Goal: Information Seeking & Learning: Learn about a topic

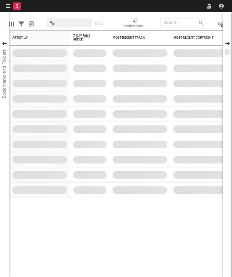
select select "recorded_music"
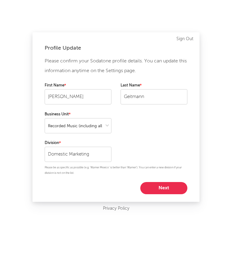
click at [174, 185] on button "Next" at bounding box center [163, 188] width 47 height 12
select select "other"
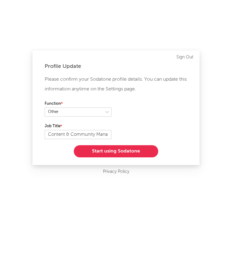
click at [115, 152] on button "Start using Sodatone" at bounding box center [116, 151] width 84 height 12
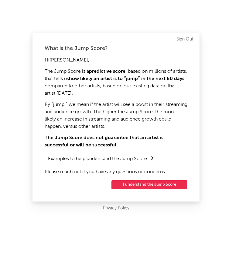
click at [168, 187] on button "I understand the Jump Score" at bounding box center [150, 184] width 76 height 9
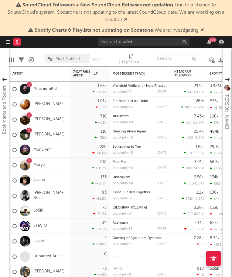
click at [38, 209] on link "LoSin" at bounding box center [38, 210] width 10 height 5
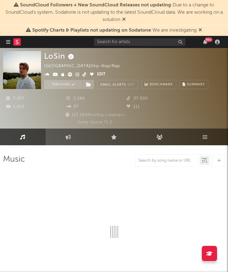
select select "6m"
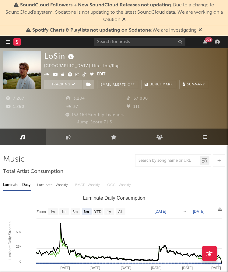
click at [201, 30] on icon at bounding box center [200, 29] width 4 height 5
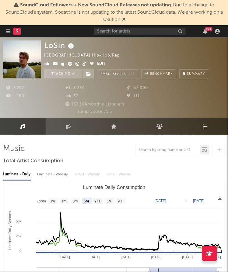
click at [122, 18] on icon at bounding box center [124, 19] width 4 height 5
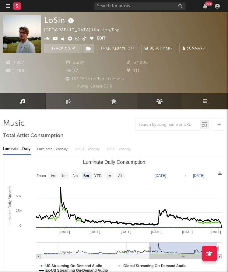
click at [157, 100] on icon at bounding box center [159, 101] width 6 height 5
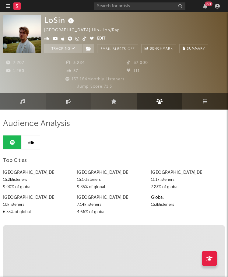
click at [67, 105] on link "Engagement" at bounding box center [69, 101] width 46 height 17
select select "1w"
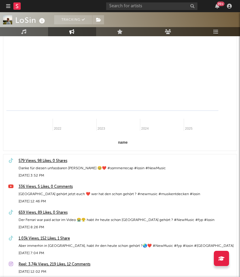
scroll to position [91, 0]
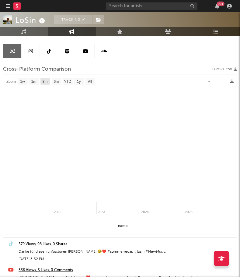
click at [50, 81] on rect at bounding box center [45, 81] width 10 height 7
select select "3m"
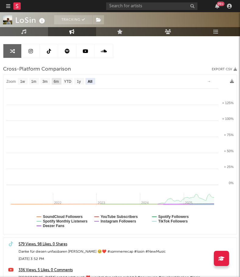
click at [54, 81] on text "6m" at bounding box center [56, 81] width 5 height 4
select select "6m"
type input "[DATE]"
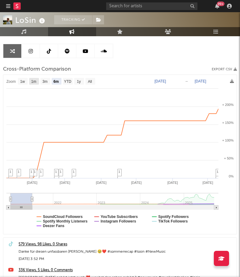
click at [34, 82] on text "1m" at bounding box center [33, 81] width 5 height 4
select select "1m"
type input "[DATE]"
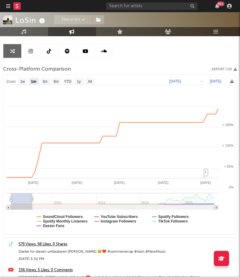
select select "1m"
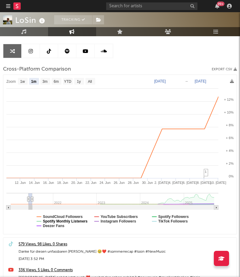
click at [61, 219] on text "Spotify Monthly Listeners" at bounding box center [65, 221] width 45 height 4
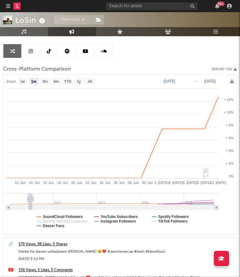
select select "1m"
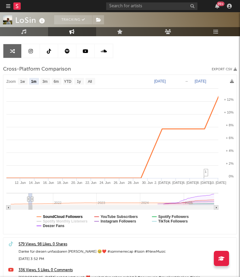
click at [64, 215] on text "SoundCloud Followers" at bounding box center [63, 216] width 40 height 4
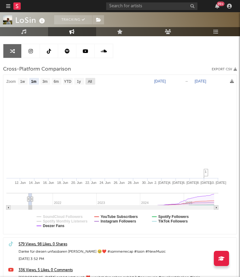
click at [89, 82] on text "All" at bounding box center [90, 81] width 4 height 4
select select "All"
type input "[DATE]"
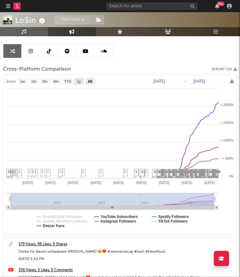
click at [79, 82] on text "1y" at bounding box center [79, 81] width 4 height 4
select select "1y"
type input "[DATE]"
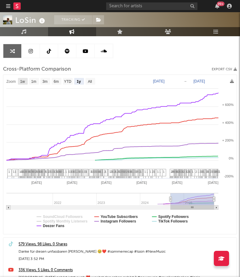
click at [21, 80] on text "1w" at bounding box center [22, 81] width 5 height 4
select select "1w"
type input "[DATE]"
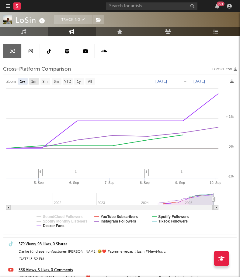
click at [31, 81] on text "1m" at bounding box center [33, 81] width 5 height 4
select select "1m"
type input "[DATE]"
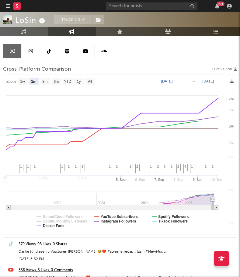
select select "1m"
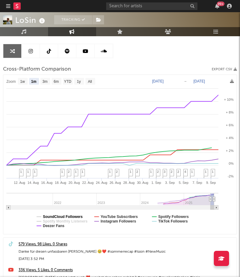
click at [72, 214] on text "SoundCloud Followers" at bounding box center [63, 216] width 40 height 4
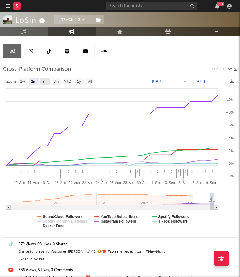
click at [43, 81] on text "3m" at bounding box center [45, 81] width 5 height 4
select select "3m"
type input "[DATE]"
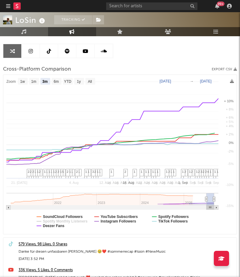
select select "3m"
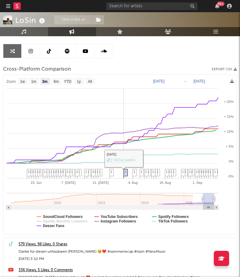
click at [125, 172] on span "2" at bounding box center [125, 172] width 2 height 4
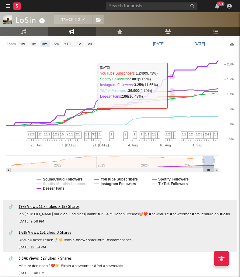
scroll to position [122, 0]
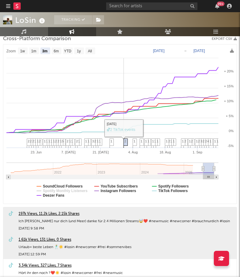
click at [125, 143] on span "2" at bounding box center [125, 141] width 2 height 4
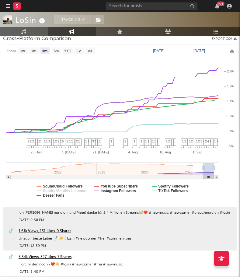
scroll to position [821, 0]
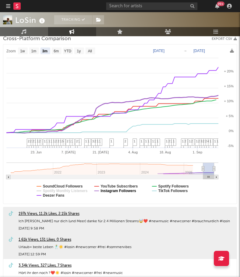
drag, startPoint x: 122, startPoint y: 189, endPoint x: 88, endPoint y: 198, distance: 34.9
click at [121, 190] on text "Instagram Followers" at bounding box center [119, 190] width 36 height 4
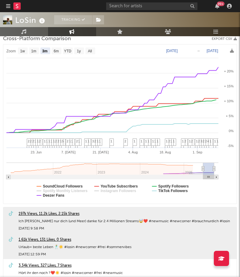
select select "3m"
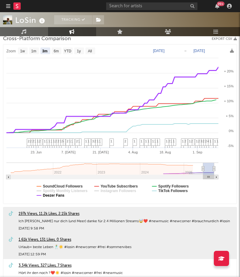
click at [63, 195] on text "Deezer Fans" at bounding box center [54, 195] width 22 height 4
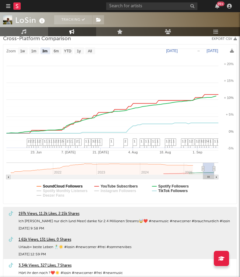
select select "3m"
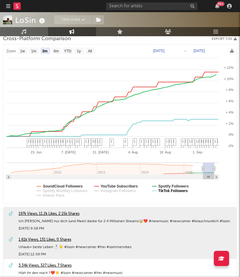
click at [177, 192] on text "TikTok Followers" at bounding box center [172, 190] width 29 height 4
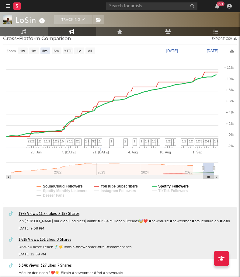
select select "3m"
click at [165, 185] on text "Spotify Followers" at bounding box center [173, 186] width 30 height 4
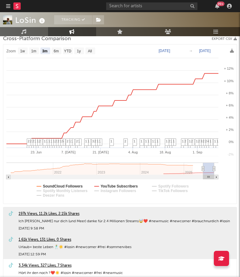
select select "3m"
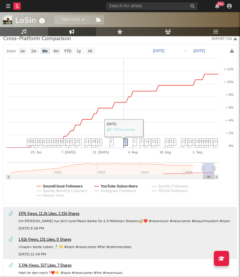
click at [124, 142] on span "2" at bounding box center [125, 141] width 2 height 4
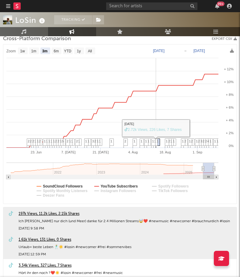
click at [158, 141] on span "1" at bounding box center [158, 141] width 2 height 4
